Goal: Transaction & Acquisition: Purchase product/service

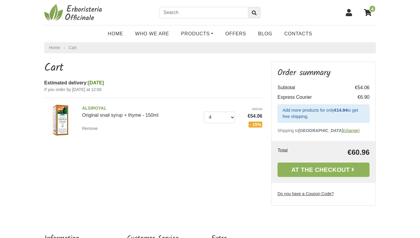
click at [343, 130] on u "(change)" at bounding box center [351, 130] width 16 height 5
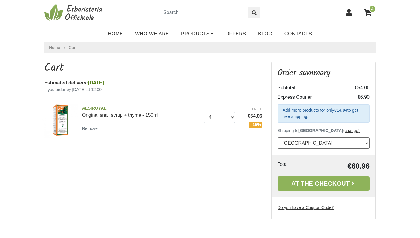
select select "103"
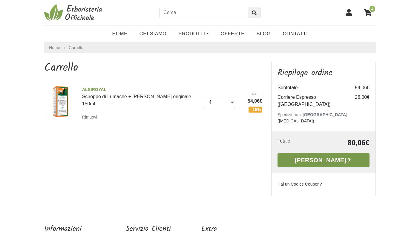
click at [318, 153] on link "Alla Cassa" at bounding box center [324, 160] width 92 height 14
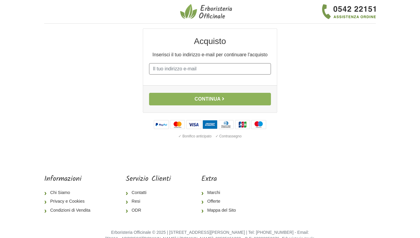
type input "jennystein@mac.com"
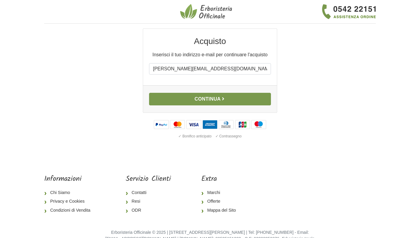
click at [214, 100] on button "Continua" at bounding box center [210, 99] width 122 height 13
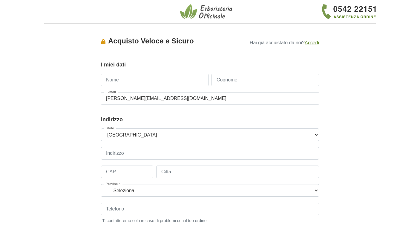
click at [311, 42] on u "Accedi" at bounding box center [312, 42] width 14 height 5
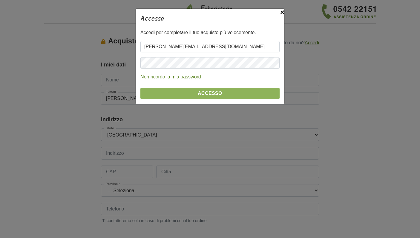
click at [224, 79] on div "Non ricordo la mia password" at bounding box center [209, 76] width 139 height 7
click at [172, 77] on u "Non ricordo la mia password" at bounding box center [170, 76] width 61 height 5
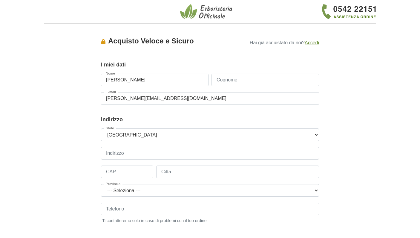
type input "[PERSON_NAME]"
type input "Stein"
drag, startPoint x: 121, startPoint y: 80, endPoint x: 117, endPoint y: 80, distance: 3.9
click at [116, 80] on input "Jenny" at bounding box center [155, 80] width 108 height 13
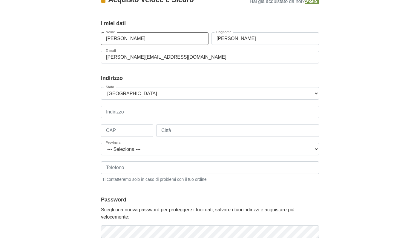
scroll to position [44, 0]
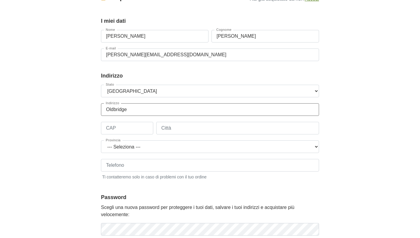
drag, startPoint x: 131, startPoint y: 110, endPoint x: 95, endPoint y: 106, distance: 36.1
click at [95, 106] on div "Accesso × Accedi per completare il tuo acquisto più velocemente. E-mail jennyst…" at bounding box center [210, 142] width 341 height 314
type input "Oldbridge"
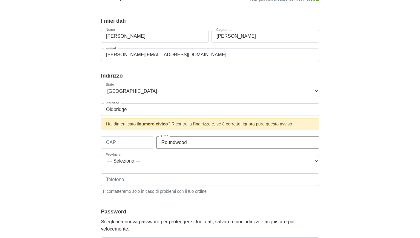
type input "Roundwood"
click at [123, 142] on input "CAP" at bounding box center [127, 142] width 52 height 13
select select "1611"
click at [114, 142] on input "CAP" at bounding box center [127, 142] width 52 height 13
type input "A98 NP90"
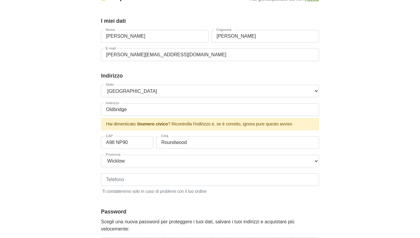
click at [371, 135] on div "Accesso × Accedi per completare il tuo acquisto più velocemente. E-mail jennyst…" at bounding box center [210, 149] width 341 height 328
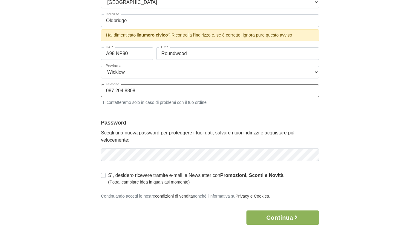
scroll to position [140, 0]
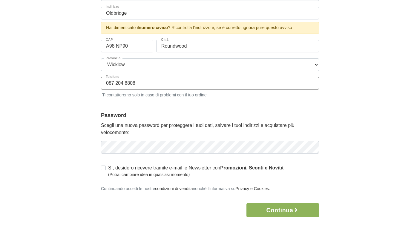
type input "087 204 8808"
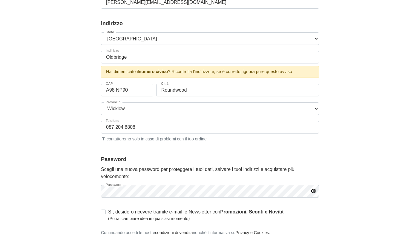
scroll to position [96, 0]
click at [161, 90] on input "Roundwood" at bounding box center [237, 89] width 163 height 13
type input "A98 NP90 Roundwood"
click at [107, 58] on input "Oldbridge" at bounding box center [210, 57] width 218 height 13
type input "124 Oldbridge"
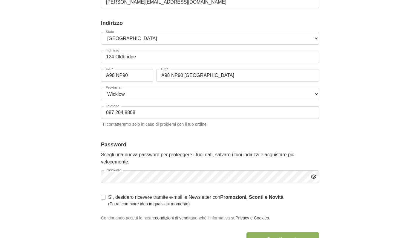
click at [71, 91] on div "Accesso × Accedi per completare il tuo acquisto più velocemente. E-mail jennyst…" at bounding box center [210, 89] width 341 height 314
drag, startPoint x: 185, startPoint y: 76, endPoint x: 162, endPoint y: 75, distance: 22.4
click at [162, 75] on input "A98 NP90 Roundwood" at bounding box center [237, 75] width 163 height 13
type input "Roundwood"
click at [295, 119] on div "Telefono 087 204 8808 Ti contatteremo solo in caso di problemi con il tuo ordine" at bounding box center [210, 116] width 218 height 21
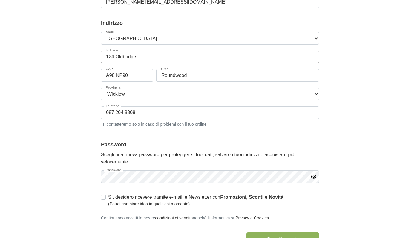
drag, startPoint x: 115, startPoint y: 57, endPoint x: 103, endPoint y: 57, distance: 12.6
click at [103, 57] on input "124 Oldbridge" at bounding box center [210, 57] width 218 height 13
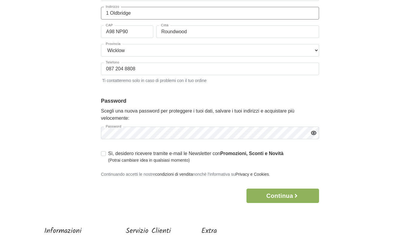
scroll to position [141, 0]
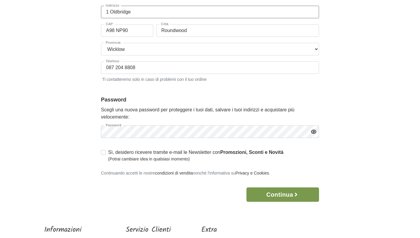
type input "1 Oldbridge"
click at [291, 194] on button "Continua" at bounding box center [283, 194] width 73 height 14
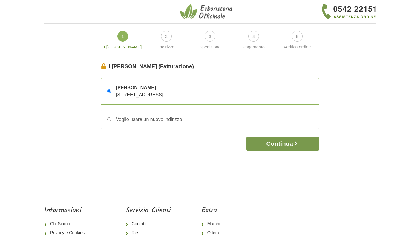
click at [276, 144] on button "Continua" at bounding box center [283, 143] width 73 height 14
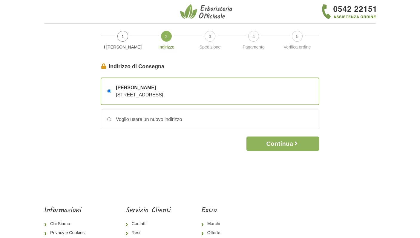
click at [276, 144] on button "Continua" at bounding box center [283, 143] width 73 height 14
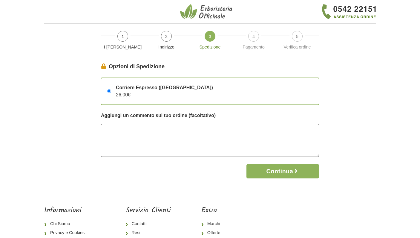
click at [133, 135] on textarea at bounding box center [210, 140] width 218 height 33
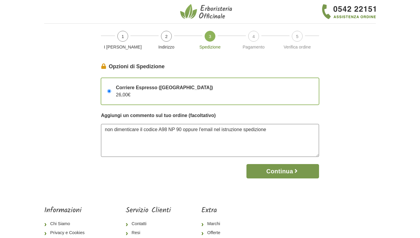
type textarea "non dimenticare il codice A98 NP 90 oppure l'email nel istruzione spedizione"
click at [297, 169] on icon "button" at bounding box center [296, 171] width 2 height 4
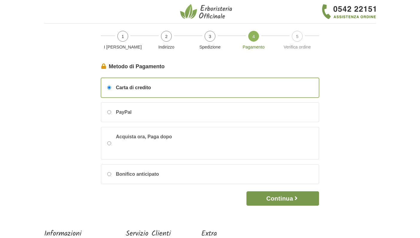
click at [278, 200] on button "Continua" at bounding box center [283, 198] width 73 height 14
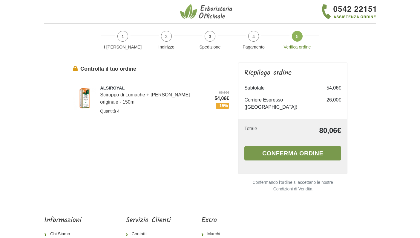
click at [279, 146] on button "Conferma ordine" at bounding box center [293, 153] width 97 height 14
